Goal: Information Seeking & Learning: Learn about a topic

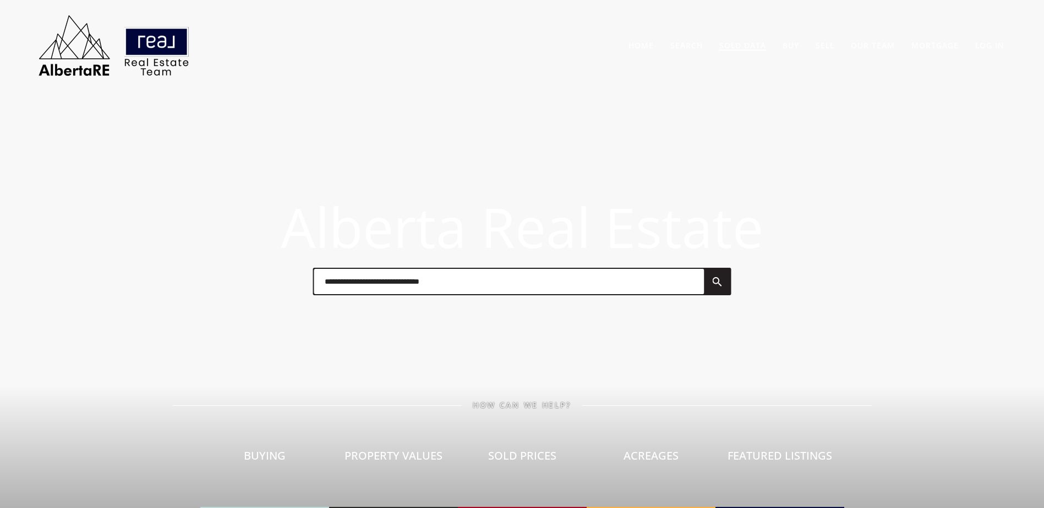
click at [732, 47] on link "Sold Data" at bounding box center [742, 45] width 47 height 10
click at [743, 47] on link "Sold Data" at bounding box center [742, 45] width 47 height 10
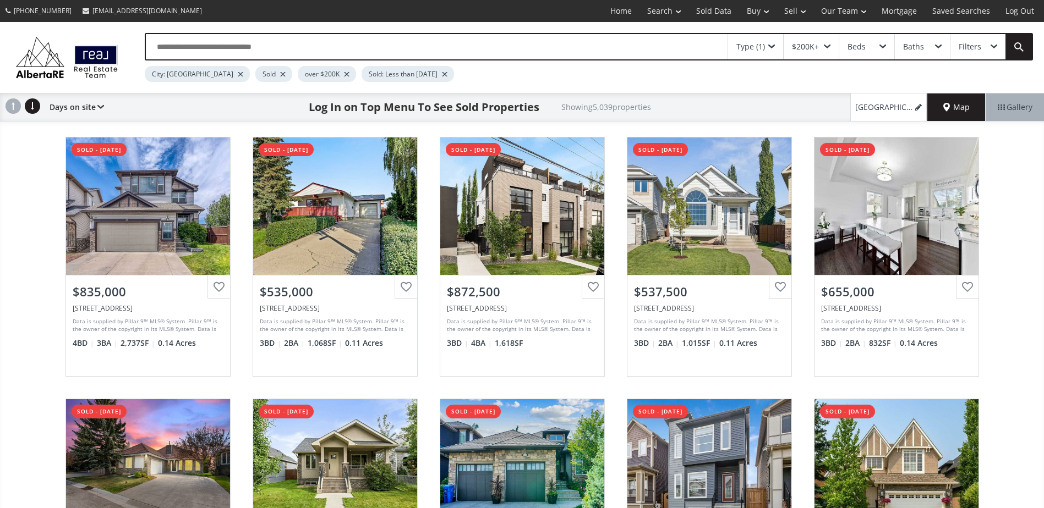
click at [280, 74] on div at bounding box center [283, 74] width 6 height 4
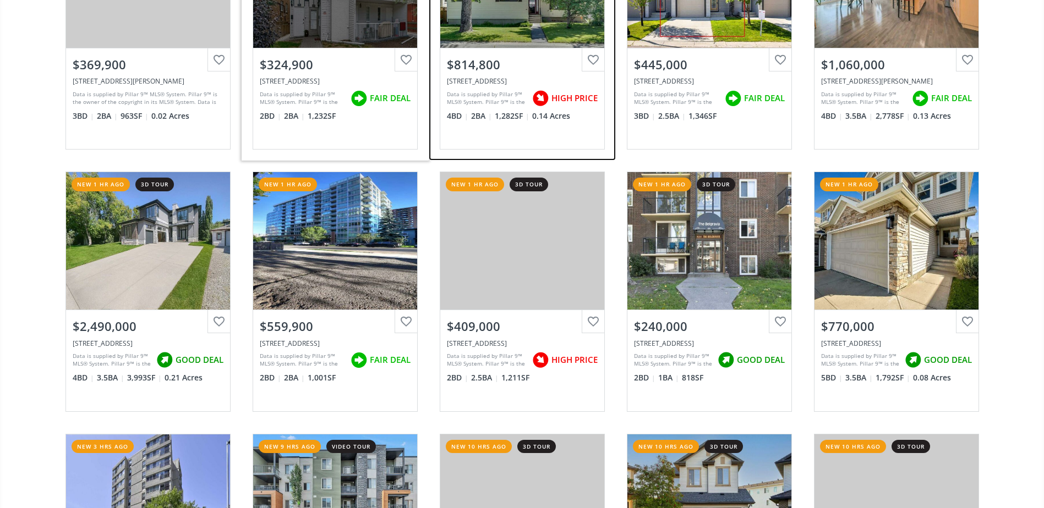
scroll to position [110, 0]
